Goal: Information Seeking & Learning: Check status

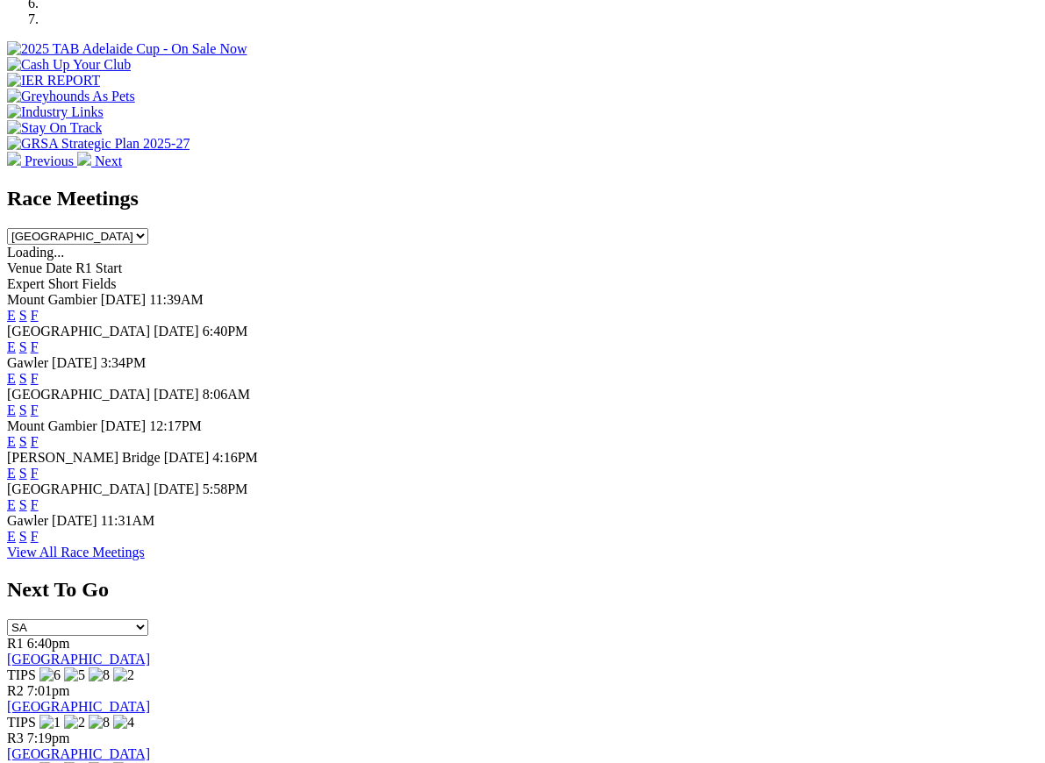
scroll to position [638, 0]
click at [39, 497] on link "F" at bounding box center [35, 504] width 8 height 15
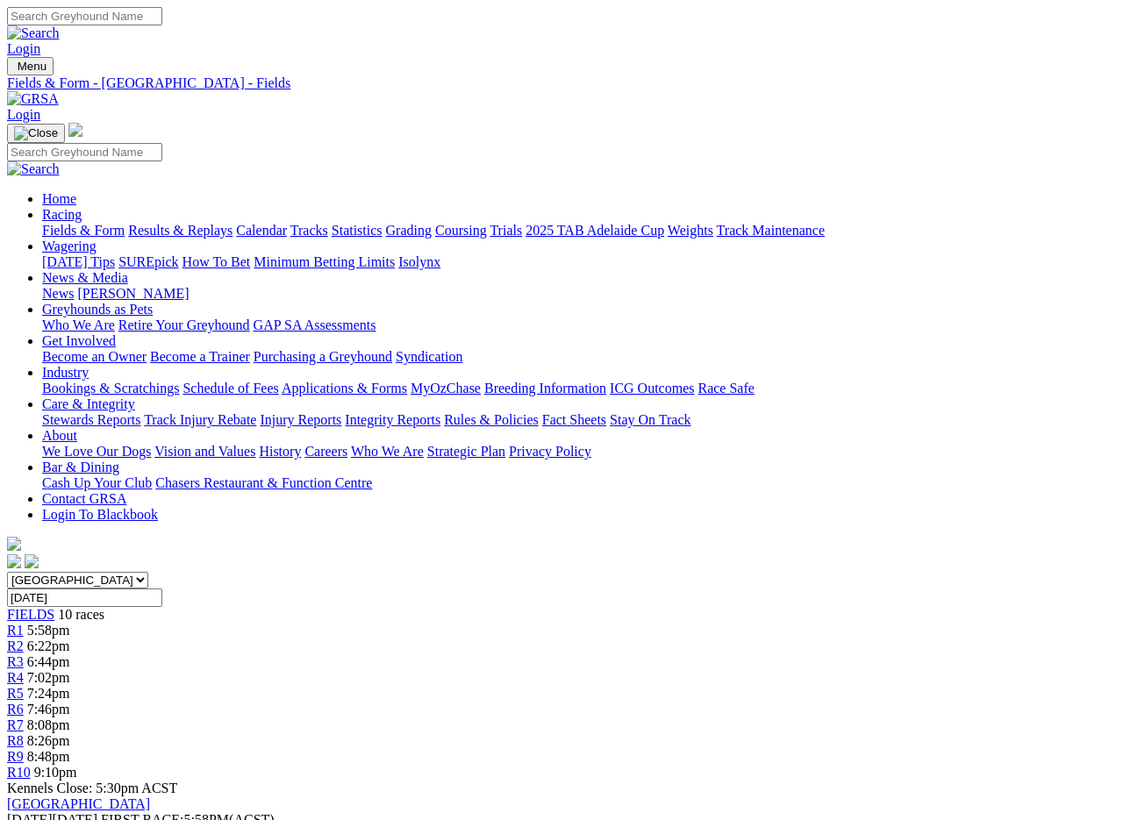
click at [64, 223] on link "Fields & Form" at bounding box center [83, 230] width 82 height 15
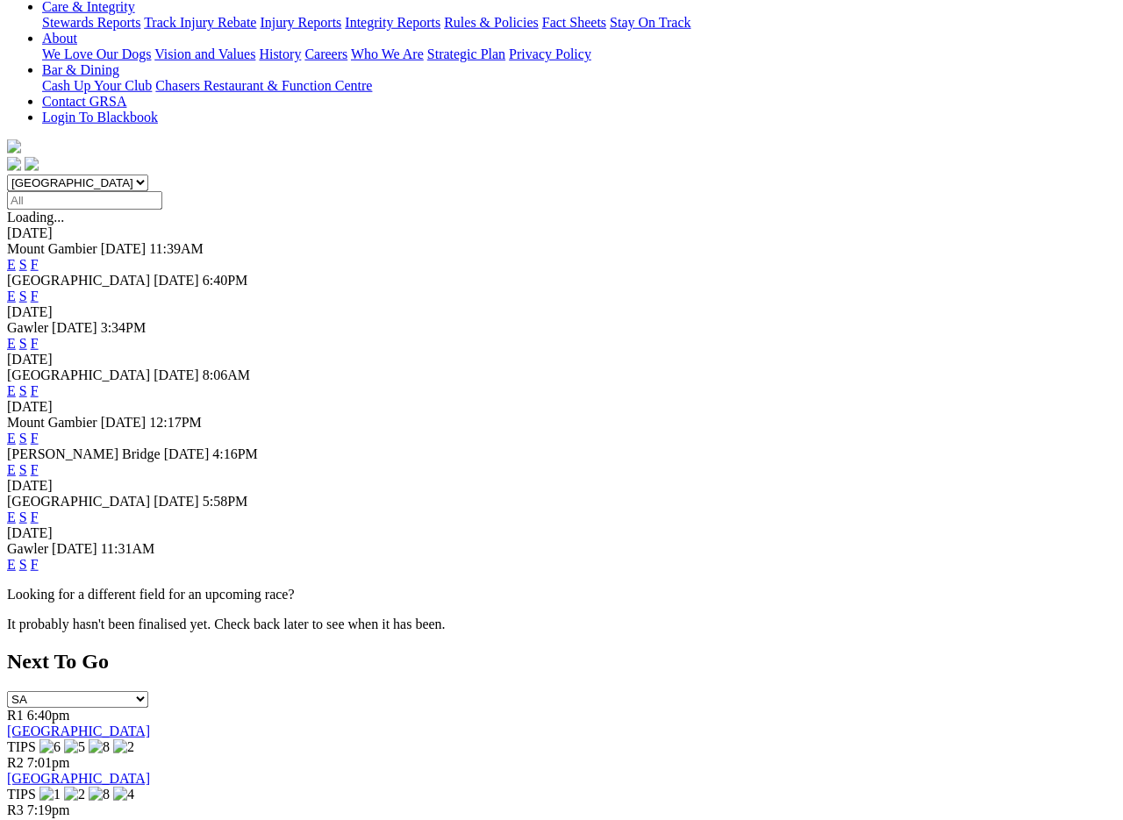
scroll to position [398, 0]
click at [39, 571] on link "F" at bounding box center [35, 563] width 8 height 15
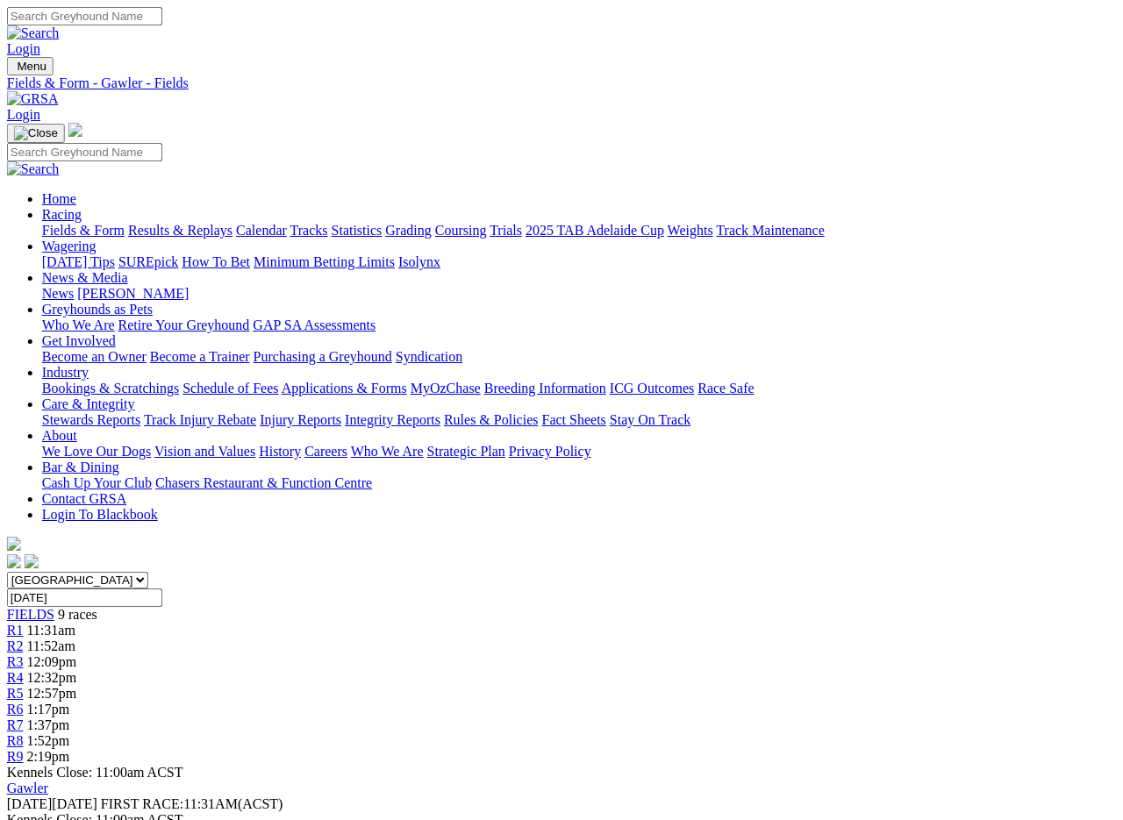
scroll to position [0, 8]
click at [214, 223] on link "Results & Replays" at bounding box center [180, 230] width 104 height 15
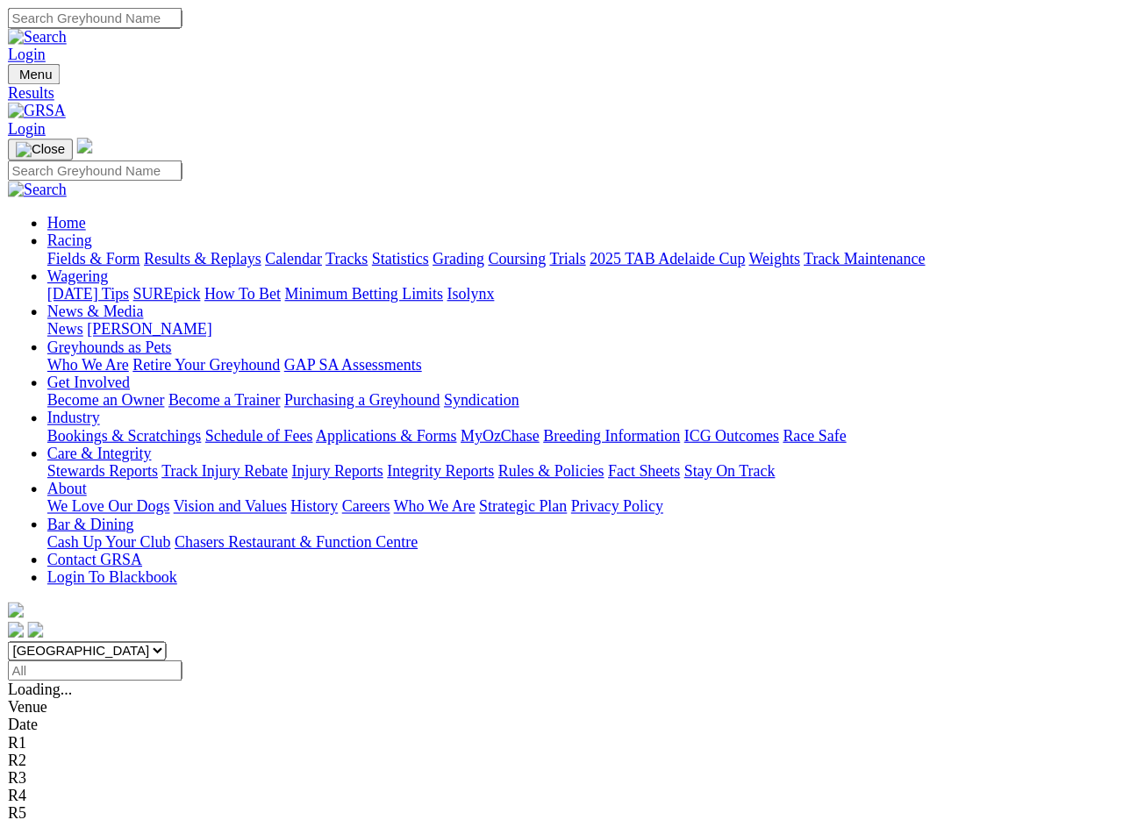
scroll to position [3, 0]
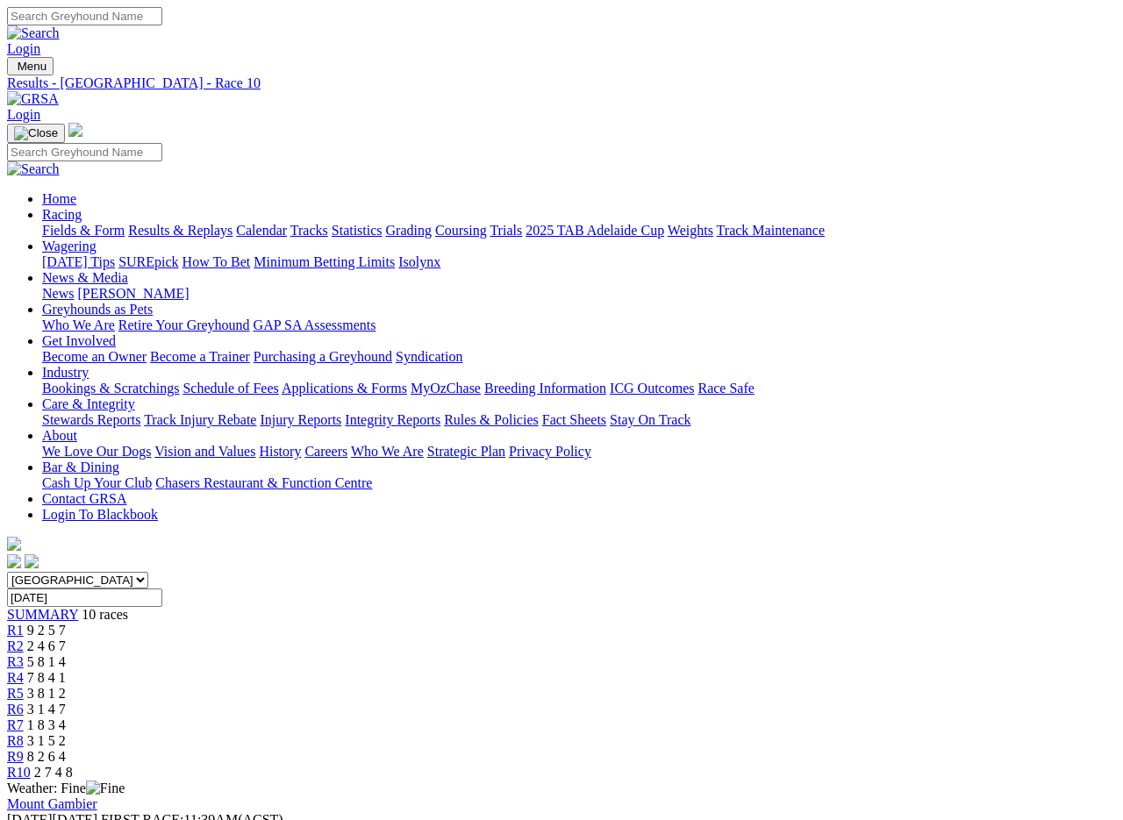
scroll to position [3, 0]
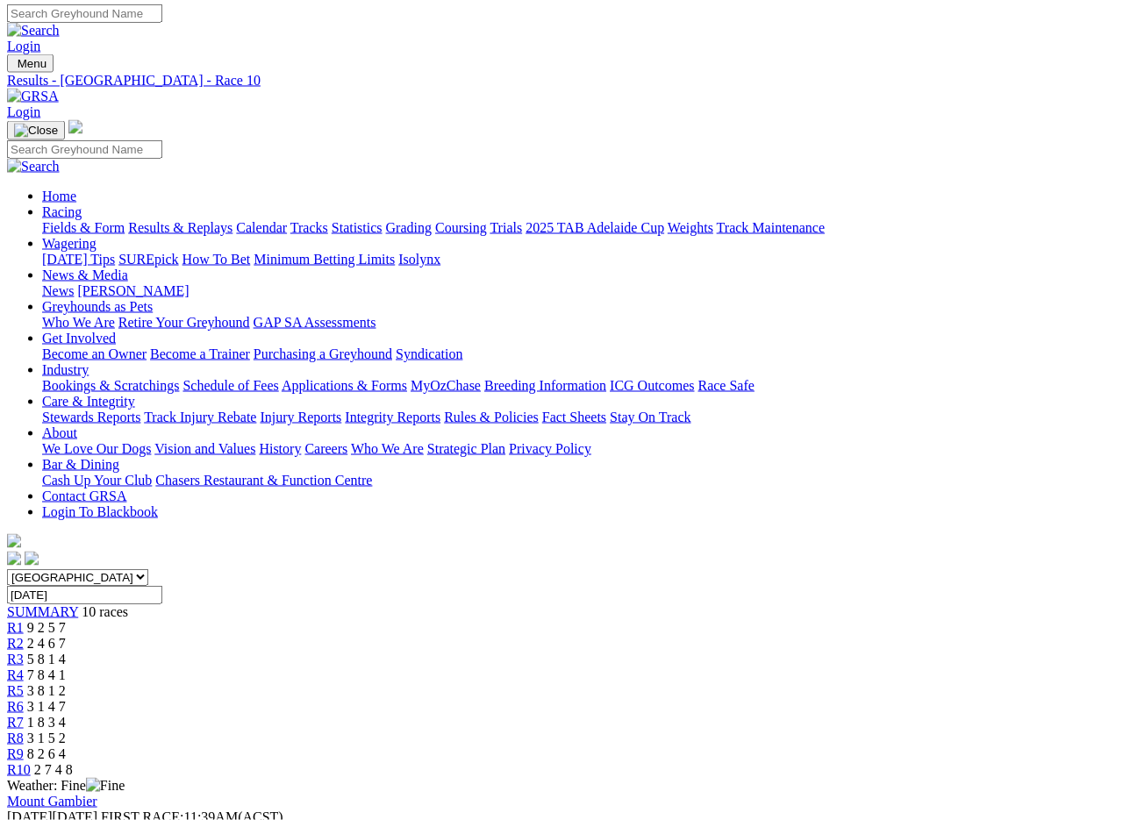
click at [223, 220] on link "Results & Replays" at bounding box center [180, 227] width 104 height 15
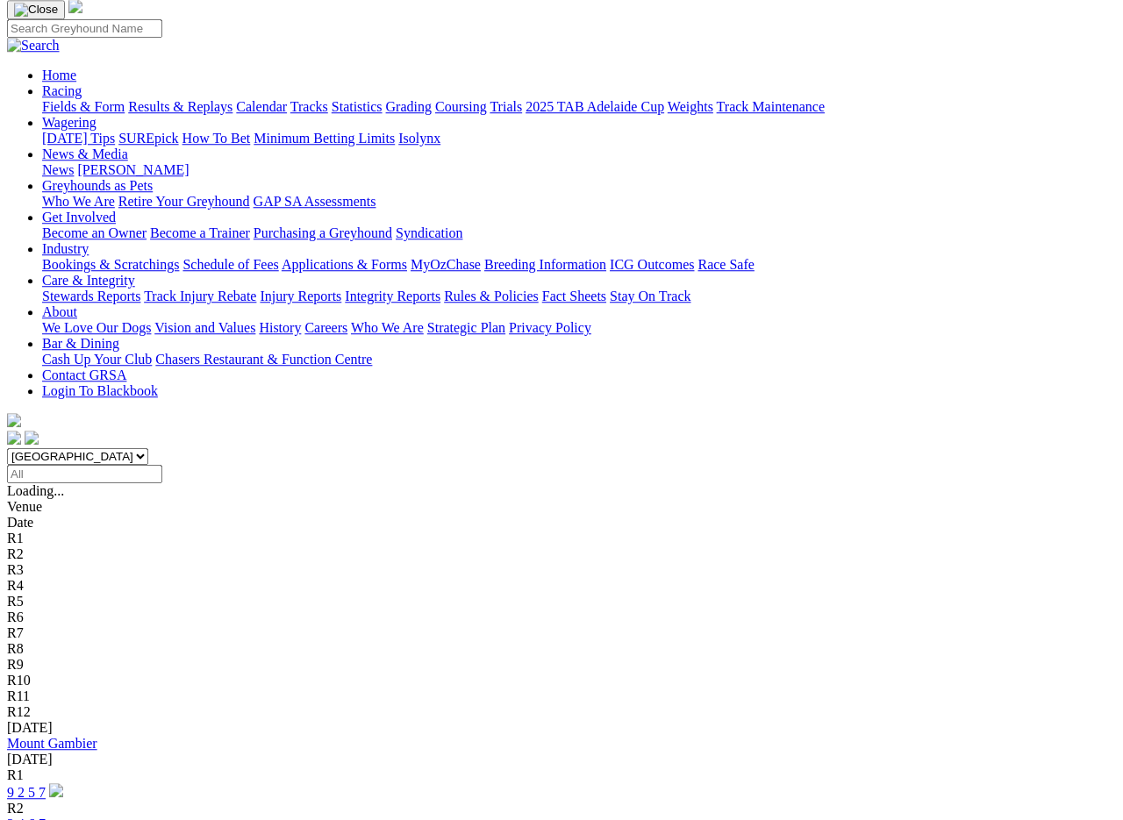
scroll to position [123, 0]
